Goal: Task Accomplishment & Management: Use online tool/utility

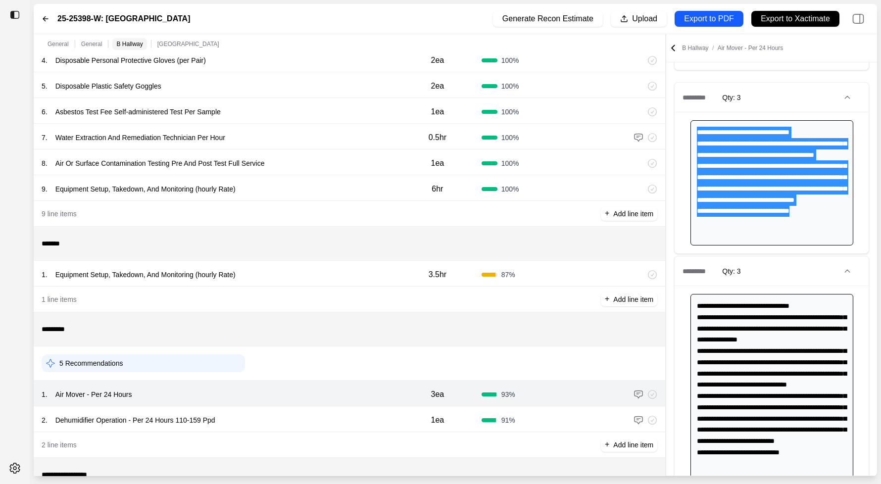
scroll to position [210, 0]
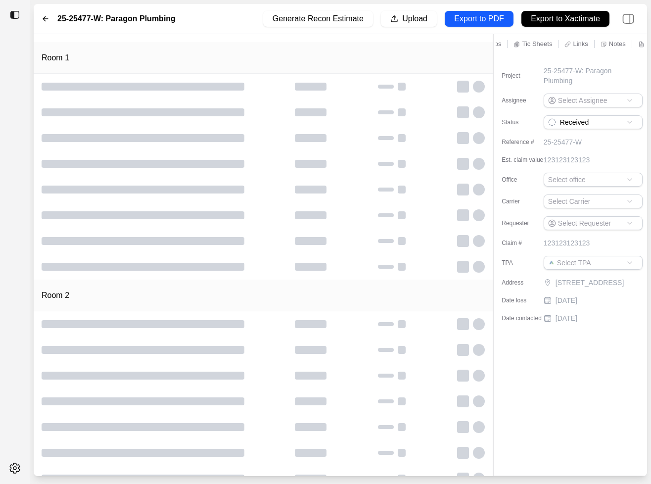
scroll to position [0, 73]
click at [223, 42] on p "Notes" at bounding box center [613, 44] width 17 height 8
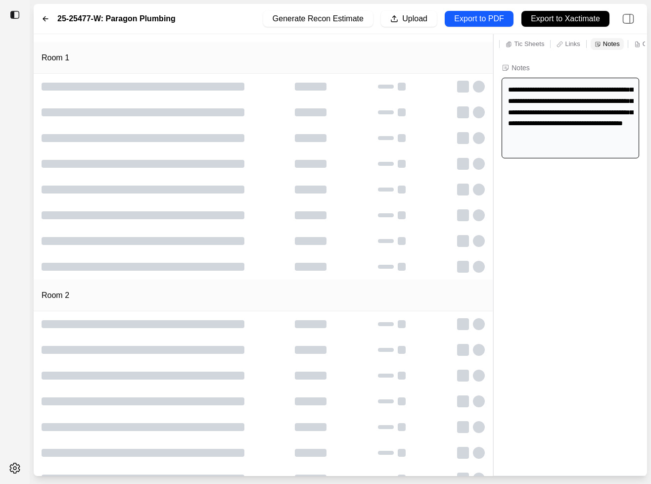
click at [12, 121] on div at bounding box center [15, 242] width 30 height 484
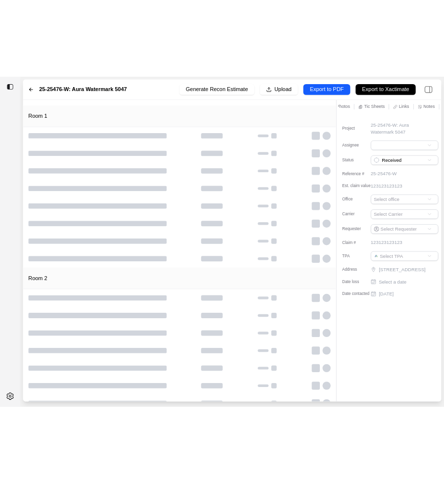
scroll to position [0, 77]
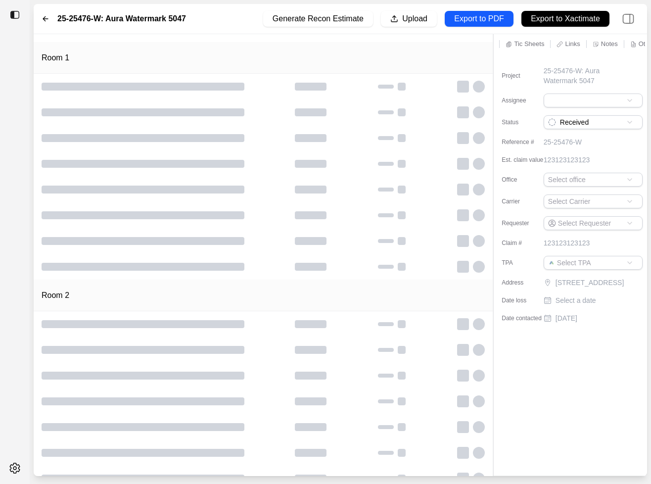
click at [609, 44] on p "Notes" at bounding box center [609, 44] width 17 height 8
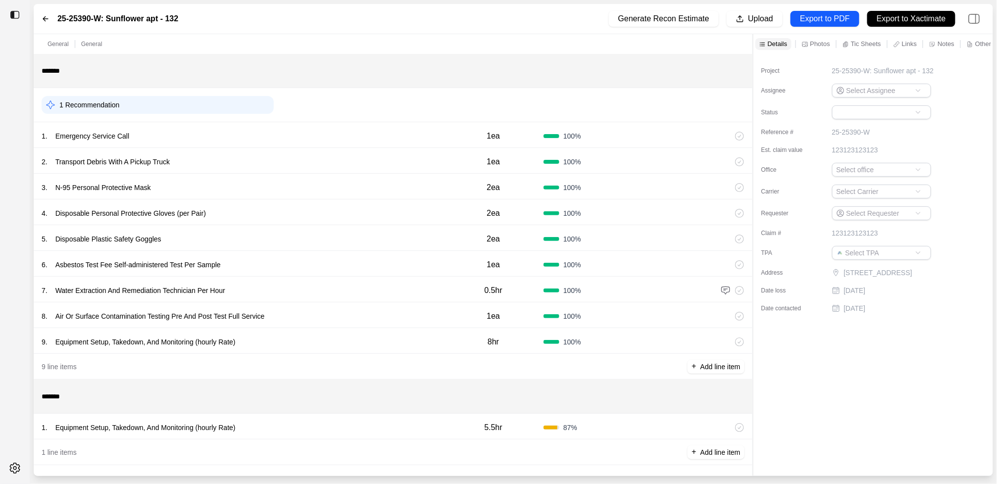
scroll to position [5, 0]
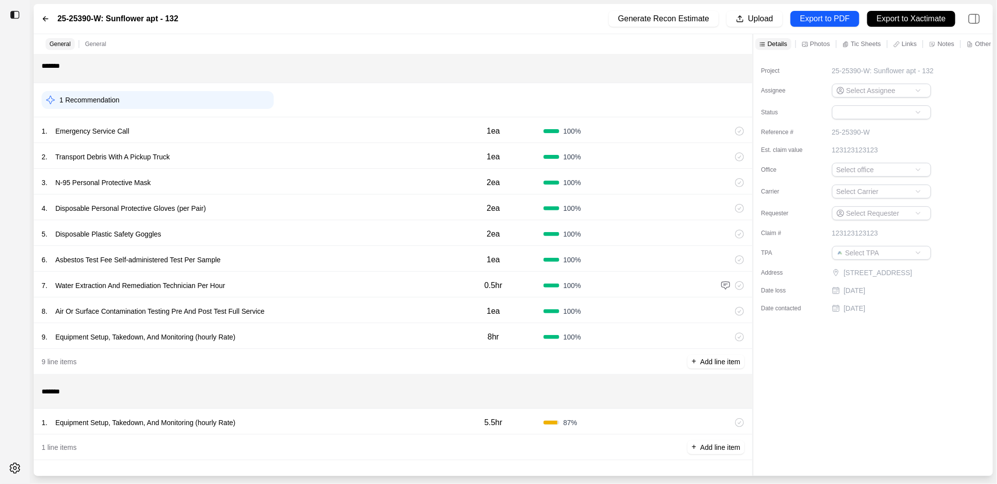
click at [326, 420] on div "1 . Equipment Setup, Takedown, And Monitoring (hourly Rate)" at bounding box center [242, 423] width 401 height 14
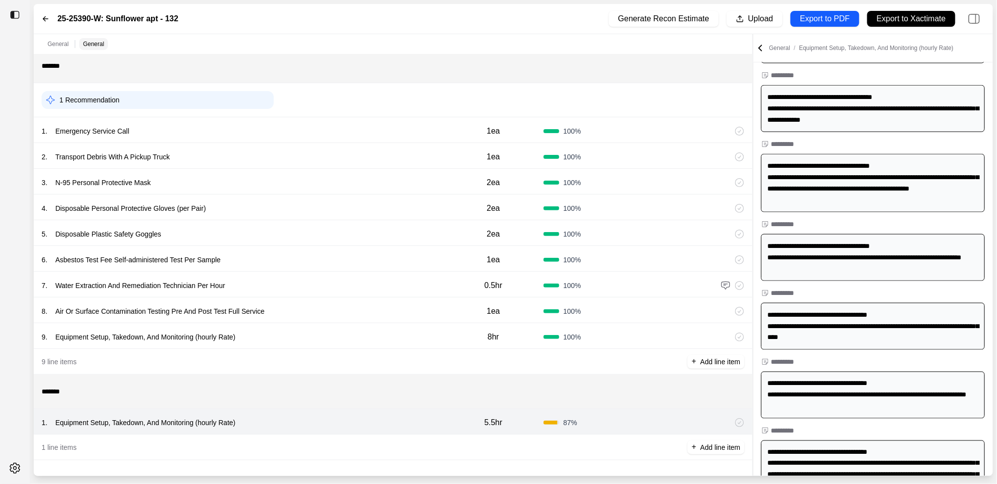
scroll to position [533, 0]
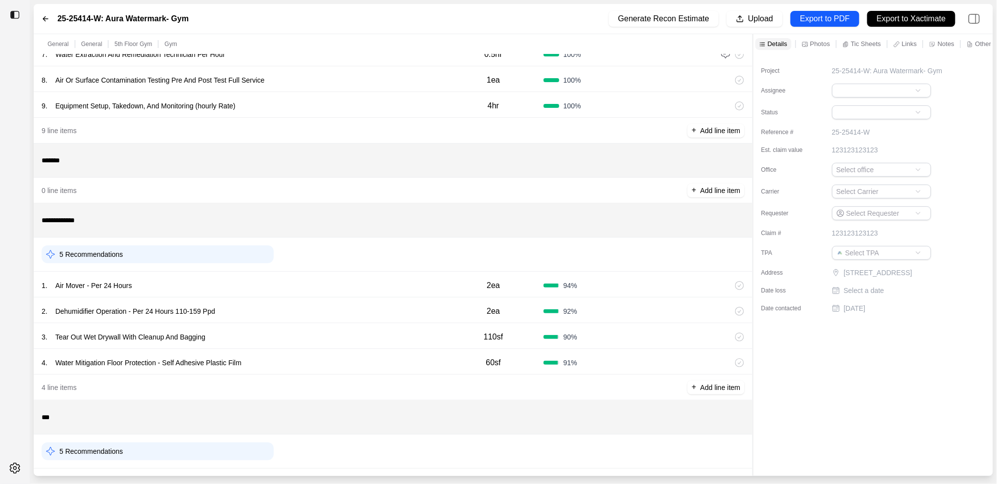
scroll to position [374, 0]
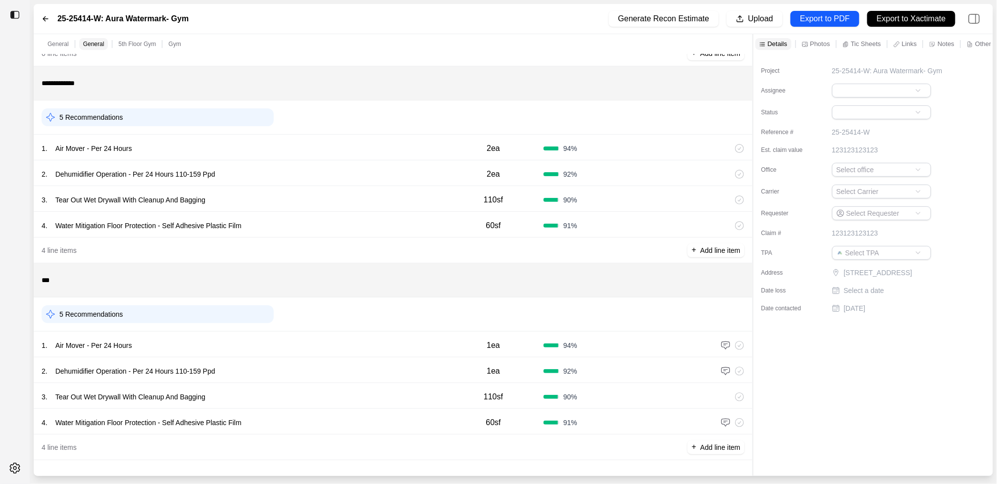
click at [286, 365] on div "2 . Dehumidifier Operation - Per 24 Hours 110-159 Ppd" at bounding box center [242, 371] width 401 height 14
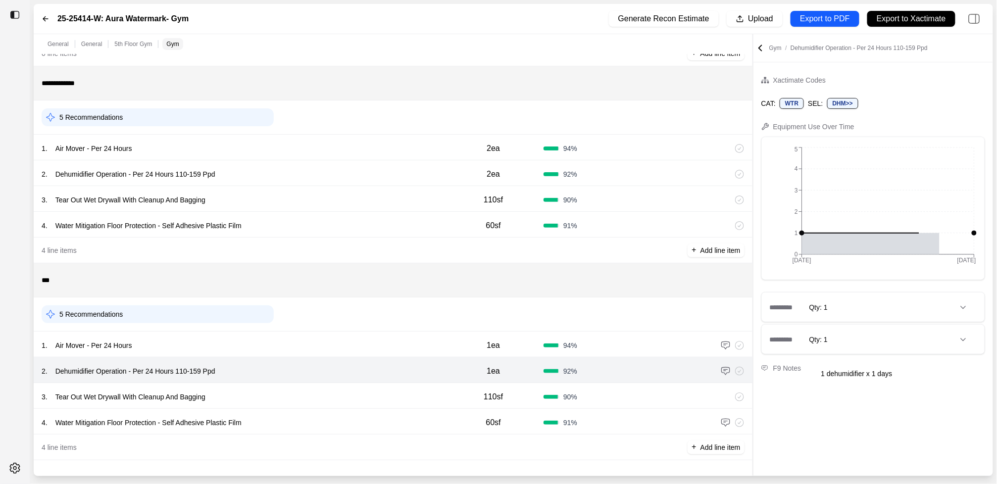
click at [287, 345] on div "1 . Air Mover - Per 24 Hours" at bounding box center [242, 345] width 401 height 14
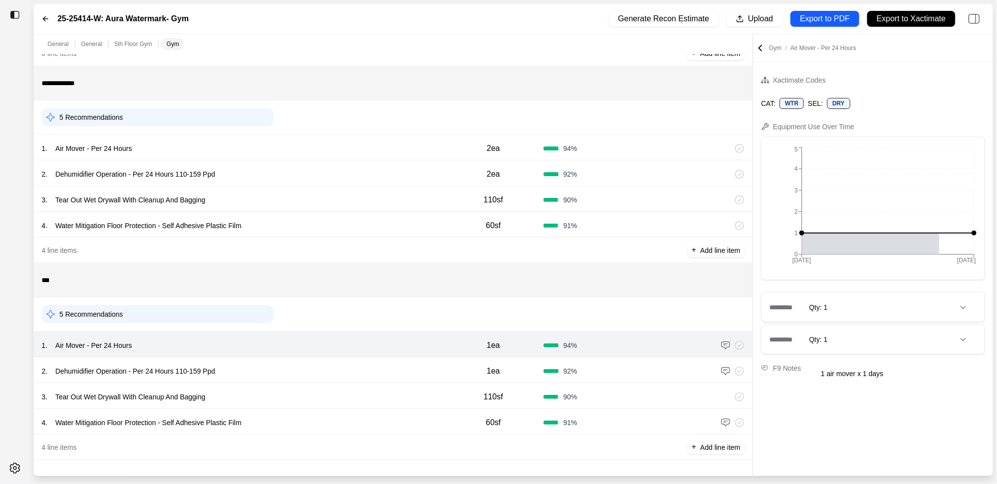
click at [307, 380] on div "2 . Dehumidifier Operation - Per 24 Hours 110-159 Ppd 1ea 92 %" at bounding box center [393, 370] width 718 height 26
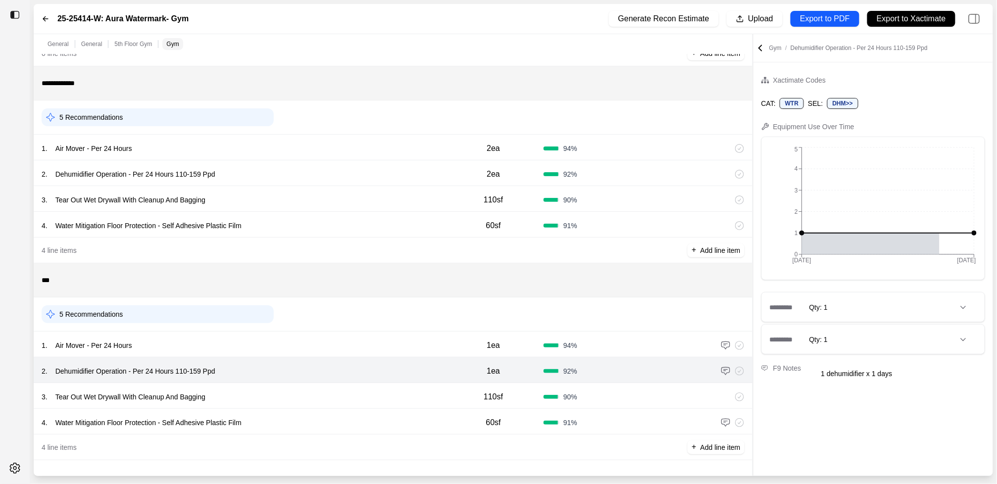
click at [307, 400] on div "3 . Tear Out Wet Drywall With Cleanup And Bagging" at bounding box center [242, 397] width 401 height 14
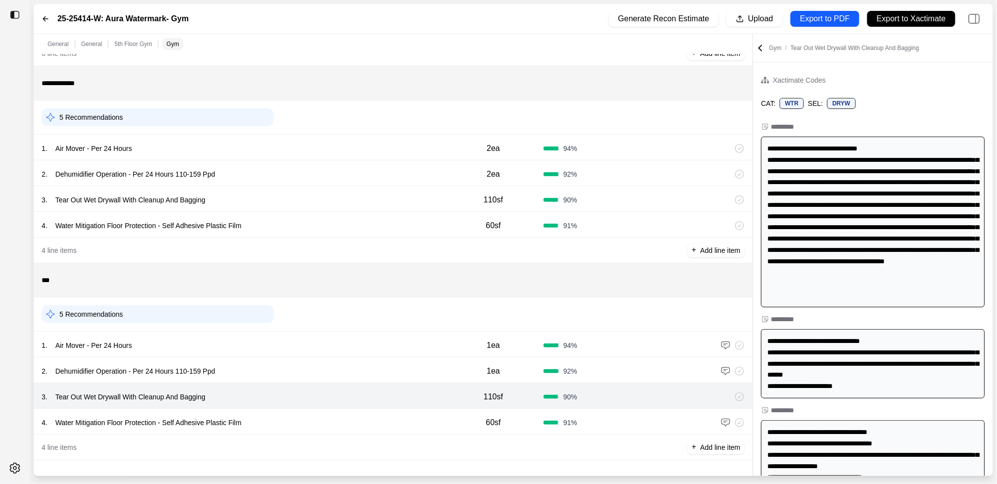
click at [307, 412] on div "4 . Water Mitigation Floor Protection - Self Adhesive Plastic Film 60sf 91 %" at bounding box center [393, 422] width 718 height 26
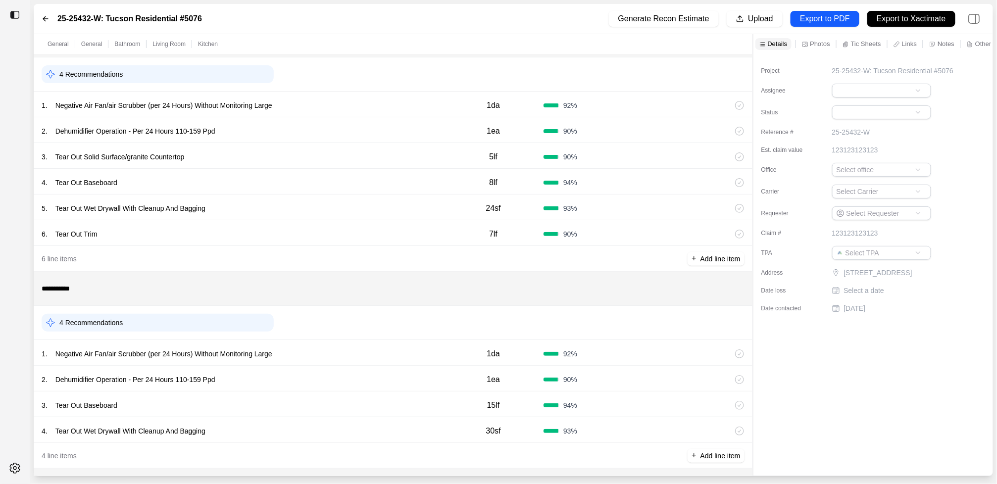
scroll to position [447, 0]
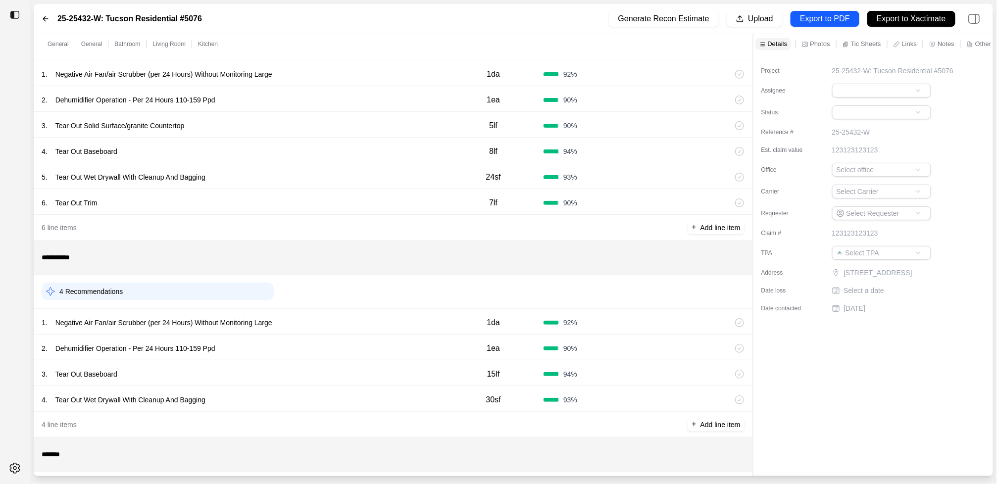
click at [325, 323] on div "1 . Negative Air Fan/air Scrubber (per 24 Hours) Without Monitoring Large" at bounding box center [242, 323] width 401 height 14
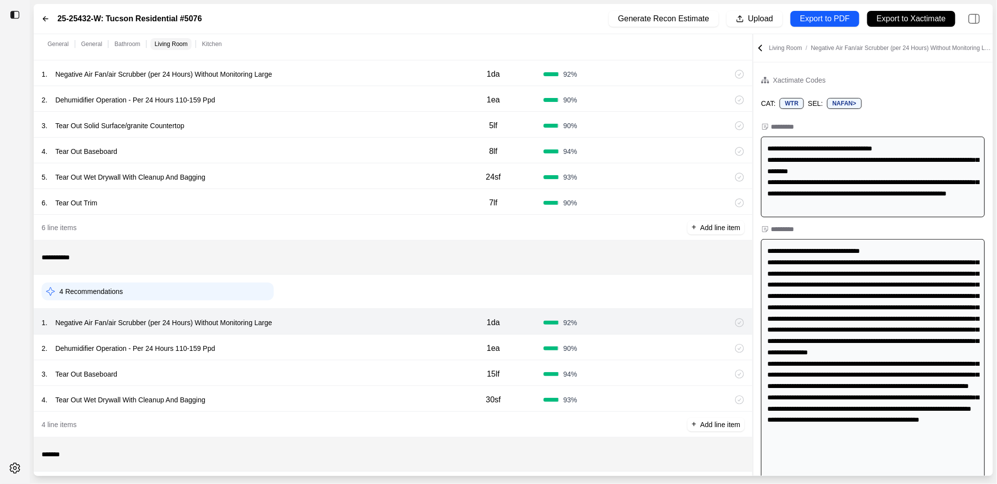
click at [325, 355] on div "2 . Dehumidifier Operation - Per 24 Hours 110-159 Ppd" at bounding box center [242, 348] width 401 height 14
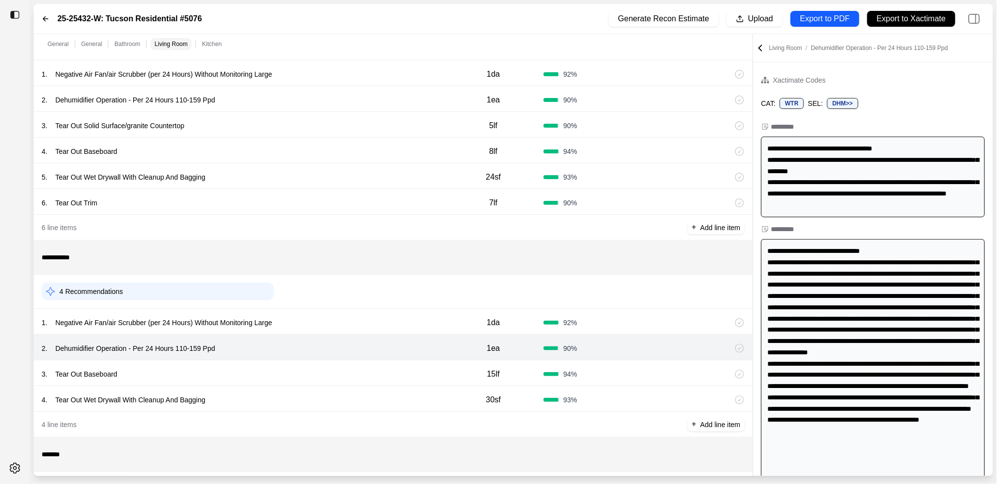
click at [325, 368] on div "3 . Tear Out Baseboard" at bounding box center [242, 374] width 401 height 14
